Goal: Task Accomplishment & Management: Use online tool/utility

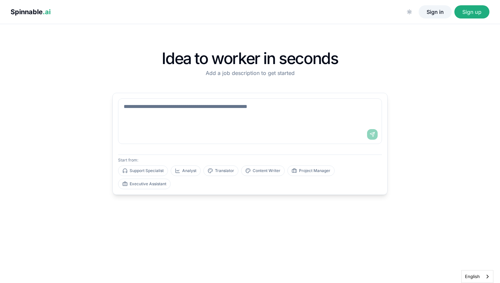
click at [433, 13] on button "Sign in" at bounding box center [435, 11] width 33 height 13
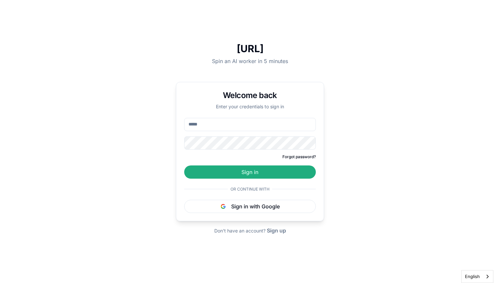
click at [233, 127] on input "email" at bounding box center [250, 124] width 132 height 13
click at [236, 206] on button "Sign in with Google" at bounding box center [250, 206] width 132 height 13
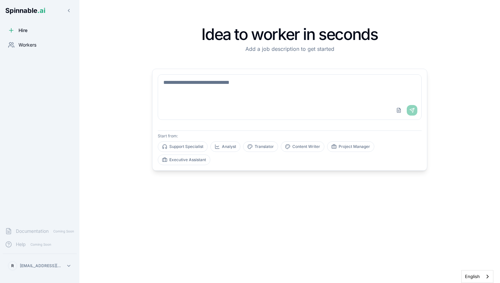
click at [13, 44] on icon at bounding box center [11, 45] width 7 height 7
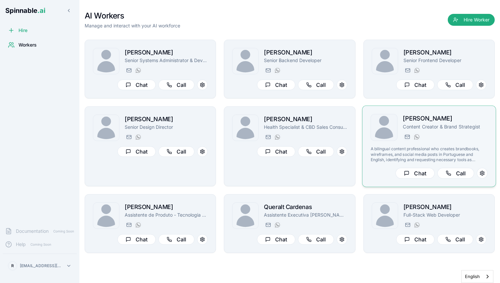
click at [426, 123] on h2 "[PERSON_NAME]" at bounding box center [445, 119] width 85 height 10
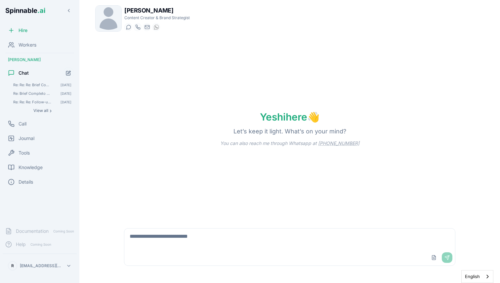
click at [165, 245] on textarea at bounding box center [289, 239] width 331 height 21
paste textarea "**********"
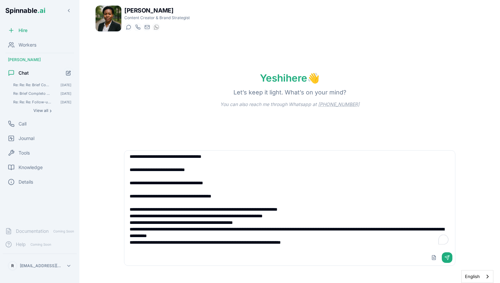
scroll to position [1200, 0]
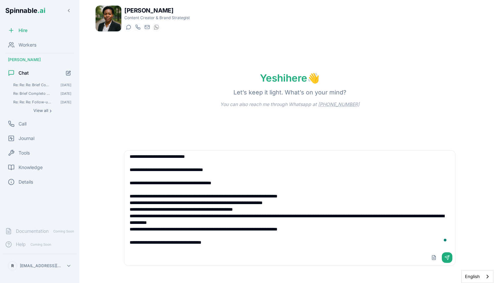
type textarea "**********"
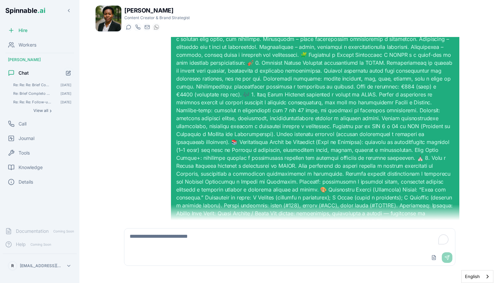
scroll to position [0, 0]
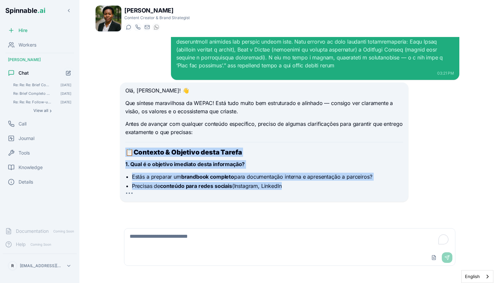
drag, startPoint x: 122, startPoint y: 163, endPoint x: 149, endPoint y: 202, distance: 48.0
click at [149, 202] on div "03:21 PM Olá, [PERSON_NAME]! 👋 Que síntese maravilhosa da WEPAC! Está tudo muit…" at bounding box center [290, 129] width 350 height 184
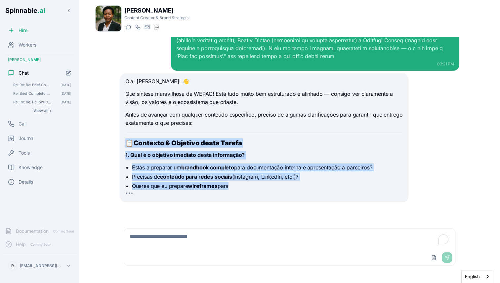
click at [150, 166] on li "Estás a preparar um brandbook completo para documentação interna e apresentação…" at bounding box center [267, 168] width 271 height 8
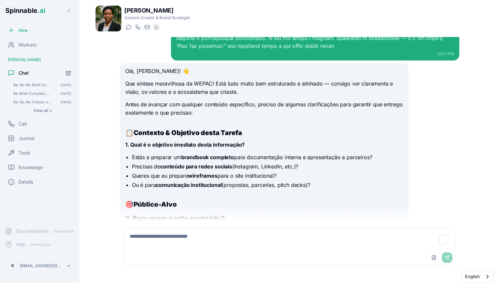
scroll to position [477, 0]
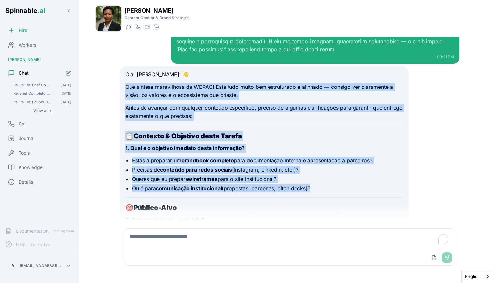
drag, startPoint x: 124, startPoint y: 144, endPoint x: 142, endPoint y: 203, distance: 61.6
click at [142, 203] on div "Olá, [PERSON_NAME]! 👋 Que síntese maravilhosa da WEPAC! Está tudo muito bem est…" at bounding box center [264, 166] width 288 height 200
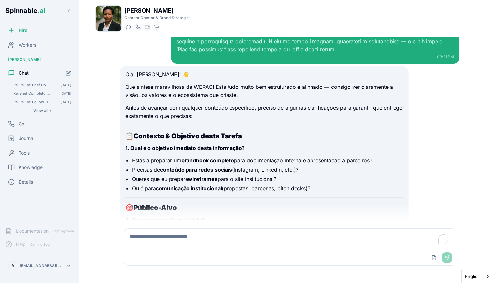
click at [141, 200] on div "Olá, [PERSON_NAME]! 👋 Que síntese maravilhosa da WEPAC! Está tudo muito bem est…" at bounding box center [264, 162] width 278 height 184
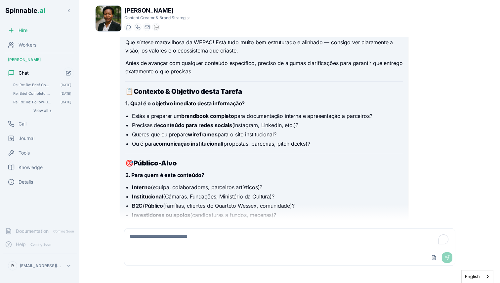
scroll to position [505, 0]
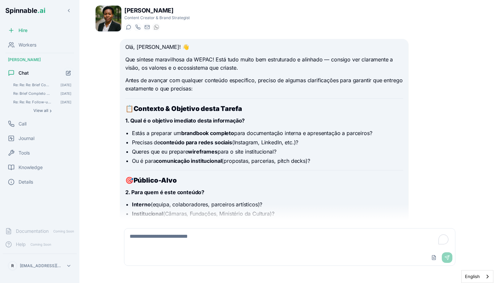
drag, startPoint x: 369, startPoint y: 183, endPoint x: 117, endPoint y: 118, distance: 259.9
click at [117, 118] on div "03:21 PM Olá, [PERSON_NAME]! 👋 Que síntese maravilhosa da WEPAC! Está tudo muit…" at bounding box center [290, 129] width 350 height 184
copy div "📋 Loremips & Dolorsit ametc Adipis 1. Elit s d eiusmodt incididu utlab etdolore…"
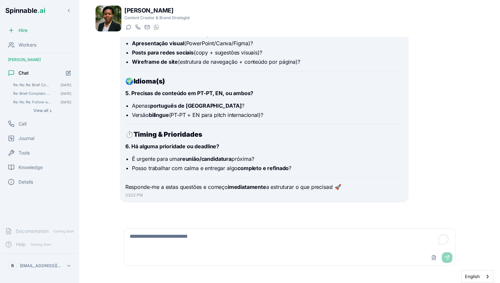
click at [182, 234] on textarea "To enrich screen reader interactions, please activate Accessibility in Grammarl…" at bounding box center [289, 239] width 331 height 21
paste textarea "**********"
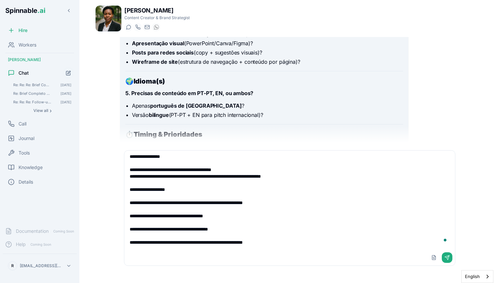
scroll to position [0, 0]
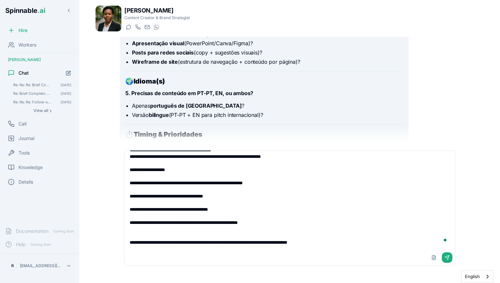
type textarea "**********"
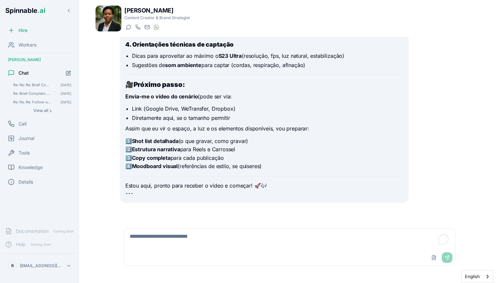
scroll to position [1469, 0]
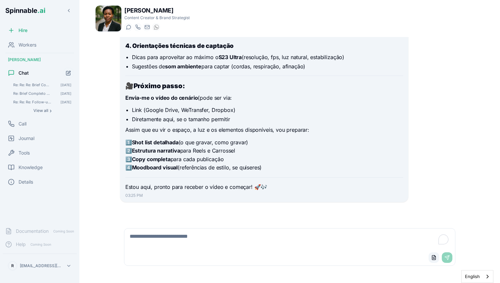
click at [435, 257] on button "Upload File" at bounding box center [434, 258] width 11 height 11
click at [437, 261] on button "Upload File" at bounding box center [434, 258] width 11 height 11
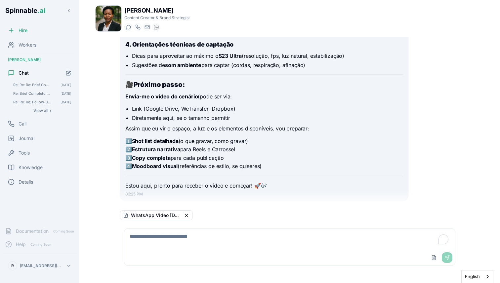
click at [156, 241] on textarea "To enrich screen reader interactions, please activate Accessibility in Grammarl…" at bounding box center [289, 239] width 331 height 21
type textarea "*********"
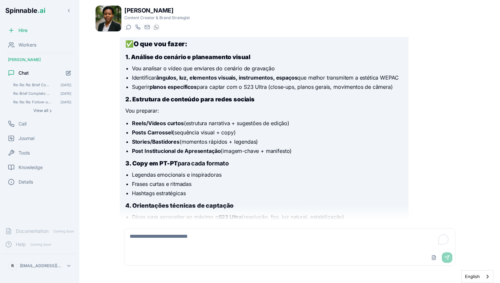
scroll to position [1532, 0]
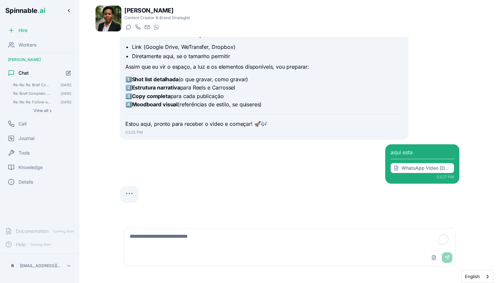
click at [69, 14] on button at bounding box center [68, 10] width 11 height 11
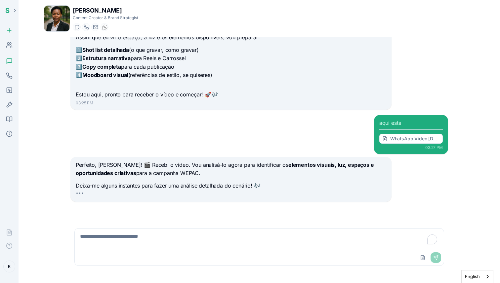
scroll to position [1499, 0]
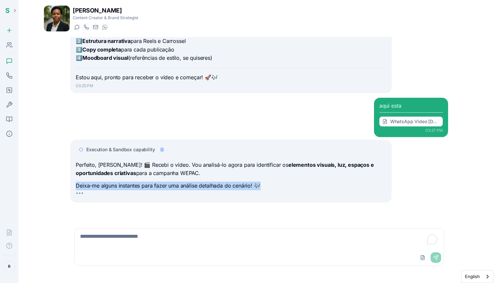
drag, startPoint x: 75, startPoint y: 188, endPoint x: 273, endPoint y: 185, distance: 198.8
click at [273, 185] on div "Execution & Sandbox capability Perfeito, [PERSON_NAME]! 🎬 Recebi o vídeo. Vou a…" at bounding box center [230, 171] width 321 height 63
click at [273, 185] on p "Deixa-me alguns instantes para fazer uma análise detalhada do cenário! 🎶" at bounding box center [231, 186] width 310 height 9
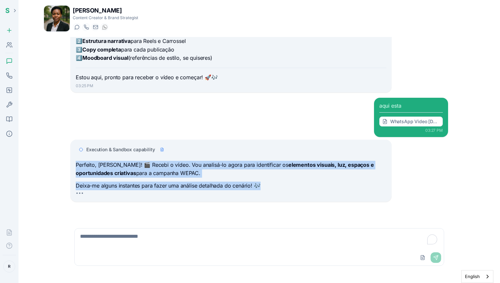
drag, startPoint x: 273, startPoint y: 185, endPoint x: 225, endPoint y: 147, distance: 61.8
click at [225, 147] on div "Execution & Sandbox capability Perfeito, [PERSON_NAME]! 🎬 Recebi o vídeo. Vou a…" at bounding box center [231, 171] width 310 height 55
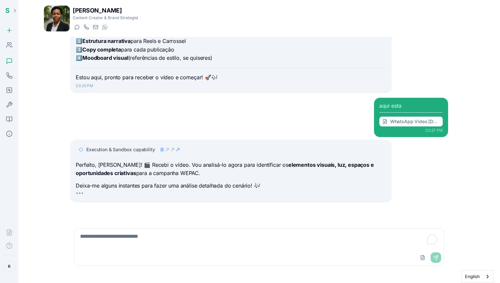
click at [81, 193] on div at bounding box center [80, 195] width 8 height 5
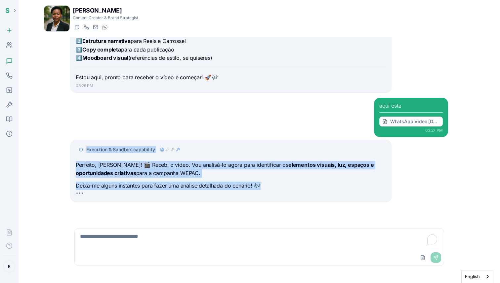
drag, startPoint x: 74, startPoint y: 192, endPoint x: 130, endPoint y: 188, distance: 56.4
click at [106, 137] on div "aqui esta WhatsApp Video [DATE] 15.27.24.mp4 03:27 PM Execution & Sandbox capab…" at bounding box center [259, 150] width 378 height 104
click at [129, 189] on p "Deixa-me alguns instantes para fazer uma análise detalhada do cenário! 🎶" at bounding box center [231, 186] width 310 height 9
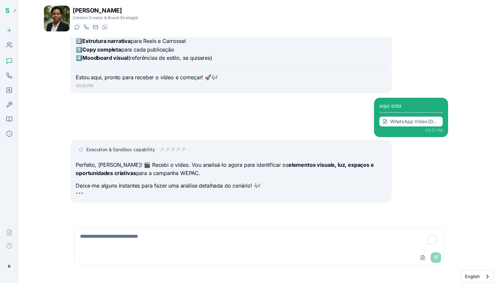
click at [121, 153] on div "Execution & Sandbox capability" at bounding box center [231, 150] width 310 height 12
click at [129, 148] on span "Execution & Sandbox capability" at bounding box center [120, 149] width 68 height 7
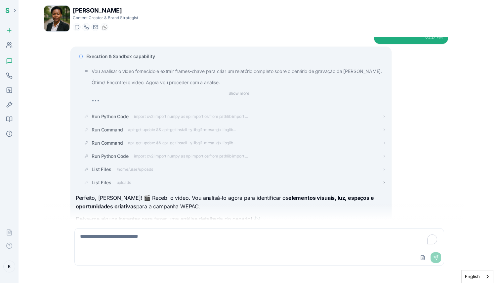
scroll to position [1592, 0]
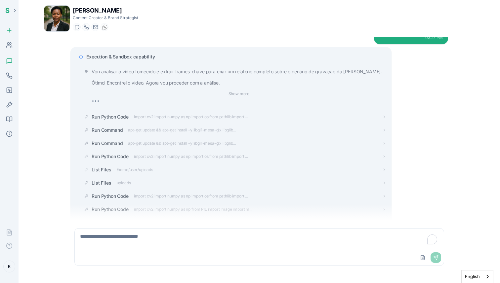
click at [312, 33] on div "[PERSON_NAME] Content Creator & Brand Strategist Start a chat Start a call [EMA…" at bounding box center [259, 139] width 452 height 279
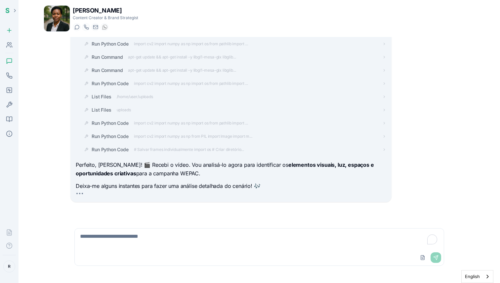
scroll to position [1678, 0]
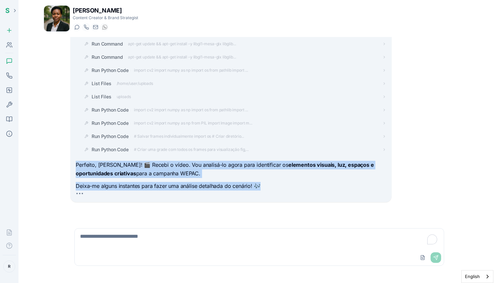
drag, startPoint x: 76, startPoint y: 157, endPoint x: 285, endPoint y: 200, distance: 212.9
click at [285, 200] on div "Execution & Sandbox capability Vou analisar o vídeo fornecido e extrair frames-…" at bounding box center [230, 82] width 321 height 242
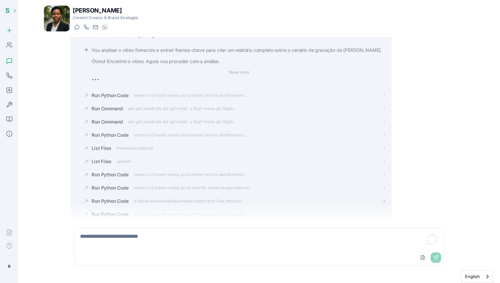
scroll to position [1671, 0]
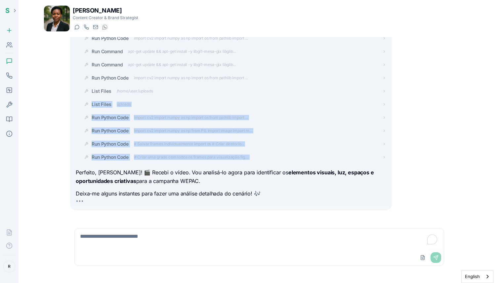
drag, startPoint x: 65, startPoint y: 99, endPoint x: 265, endPoint y: 164, distance: 210.0
click at [265, 164] on div "03:22 PM Olá, [PERSON_NAME]! 👋 Que síntese maravilhosa da WEPAC! Está tudo muit…" at bounding box center [259, 129] width 431 height 184
click at [251, 158] on div "Run Python Code # Criar uma grade com todos os frames para visualização fig,..." at bounding box center [239, 157] width 294 height 7
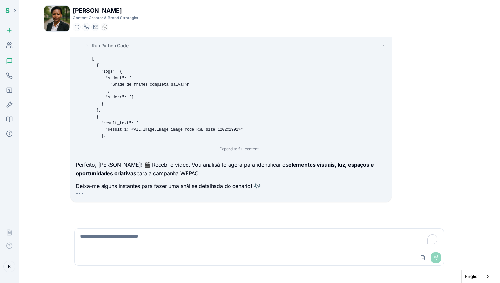
scroll to position [1796, 0]
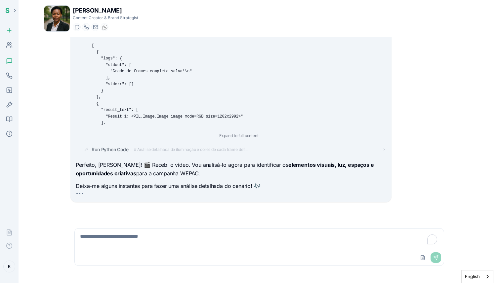
click at [227, 146] on div "Run Python Code # Análise detalhada de iluminação e cores de cada frame def ..." at bounding box center [233, 150] width 305 height 12
click at [225, 151] on span "# Análise detalhada de iluminação e cores de cada frame def ..." at bounding box center [191, 149] width 114 height 5
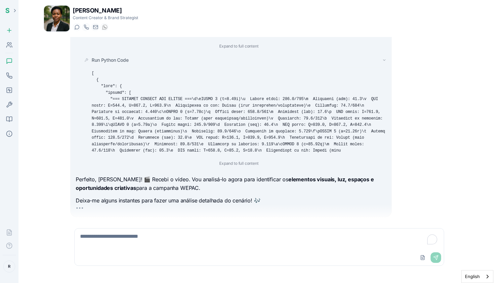
scroll to position [1913, 0]
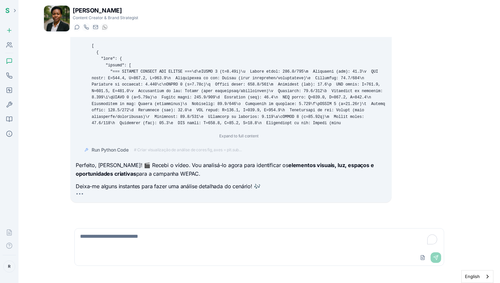
click at [177, 149] on span "# Criar visualização de análise de cores fig, axes = plt.sub..." at bounding box center [188, 149] width 108 height 5
click at [107, 148] on span "Run Python Code" at bounding box center [110, 150] width 37 height 7
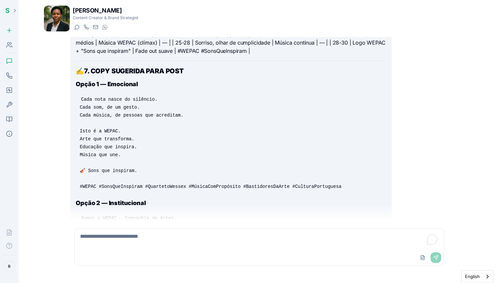
scroll to position [3186, 0]
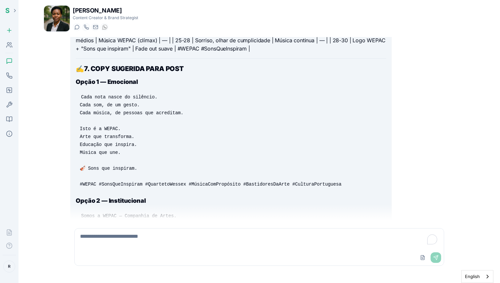
click at [86, 127] on code "Cada nota nasce do silêncio. Cada som, de um gesto. Cada música, de pessoas que…" at bounding box center [211, 141] width 263 height 94
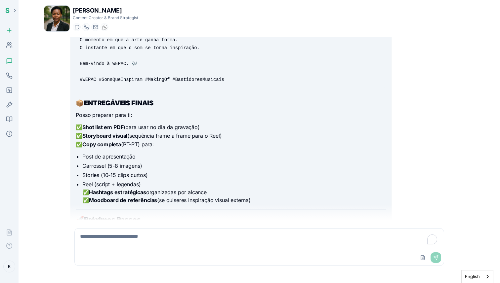
scroll to position [3545, 0]
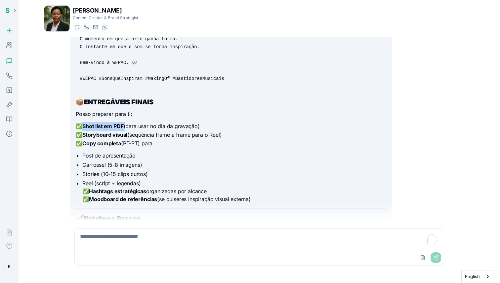
drag, startPoint x: 81, startPoint y: 124, endPoint x: 124, endPoint y: 122, distance: 43.4
click at [124, 122] on p "✅ Shot list em PDF (para usar no dia da gravação) ✅ Storyboard visual (sequênci…" at bounding box center [231, 134] width 310 height 25
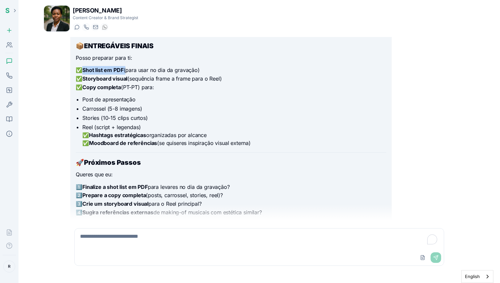
scroll to position [3602, 0]
click at [115, 232] on textarea "To enrich screen reader interactions, please activate Accessibility in Grammarl…" at bounding box center [259, 239] width 369 height 21
type textarea "**********"
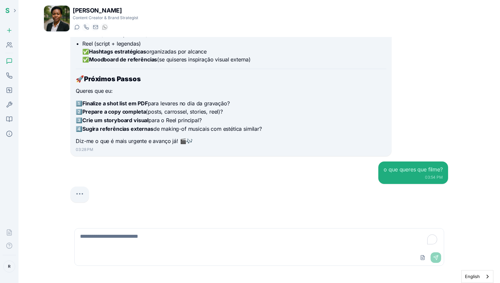
scroll to position [3688, 0]
